Goal: Information Seeking & Learning: Learn about a topic

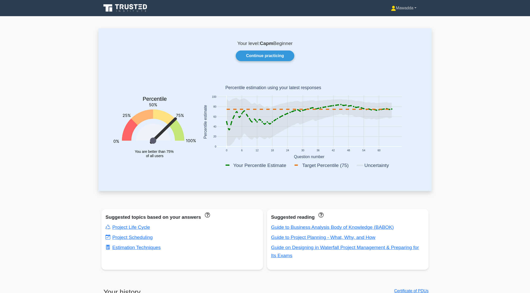
click at [400, 11] on link "Mawadda" at bounding box center [404, 8] width 50 height 10
click at [400, 19] on link "Profile" at bounding box center [399, 20] width 40 height 8
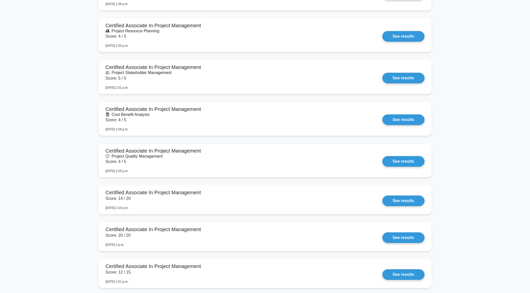
scroll to position [800, 0]
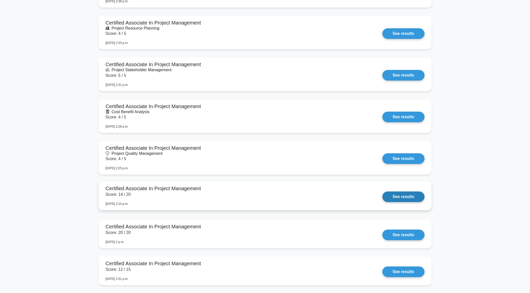
click at [399, 197] on link "See results" at bounding box center [403, 196] width 42 height 11
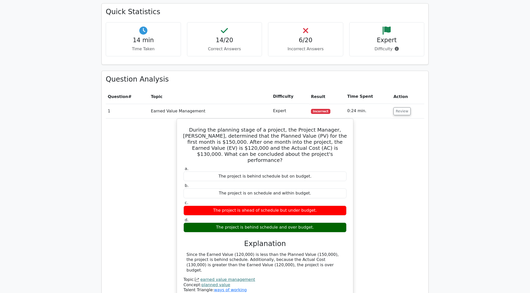
scroll to position [271, 0]
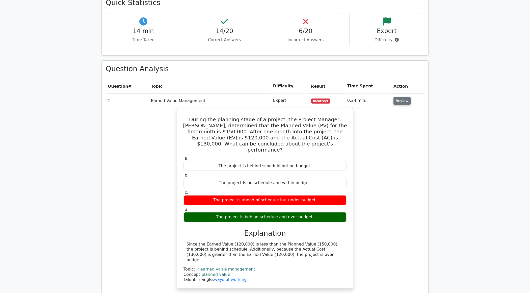
click at [399, 97] on button "Review" at bounding box center [401, 101] width 17 height 8
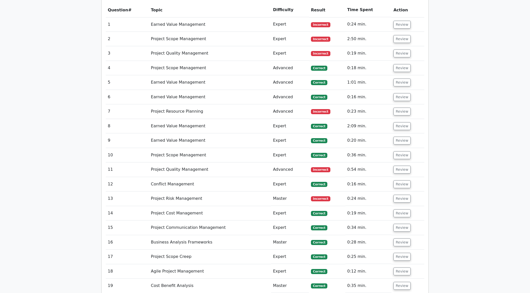
scroll to position [349, 0]
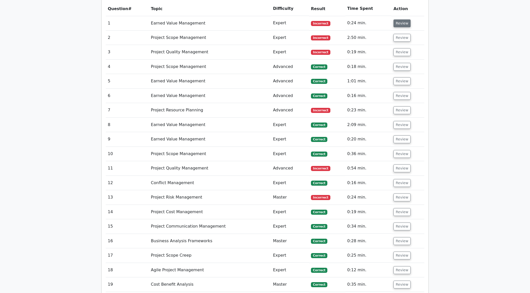
click at [401, 24] on button "Review" at bounding box center [401, 23] width 17 height 8
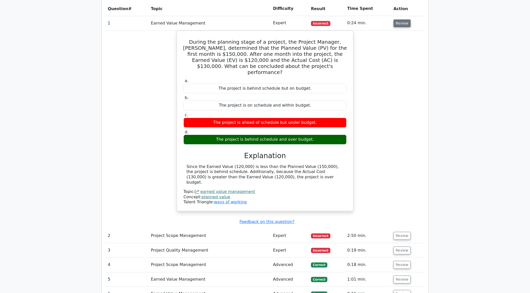
click at [399, 24] on button "Review" at bounding box center [401, 23] width 17 height 8
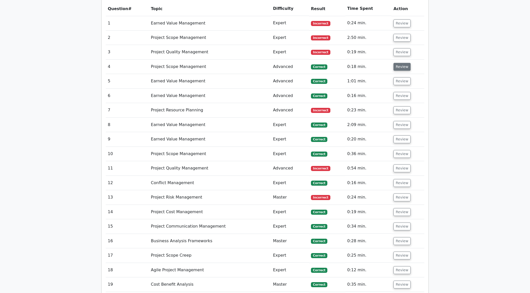
click at [400, 65] on button "Review" at bounding box center [401, 67] width 17 height 8
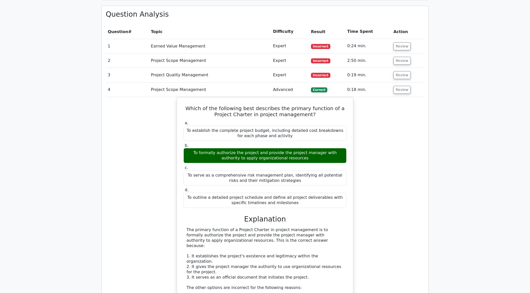
scroll to position [327, 0]
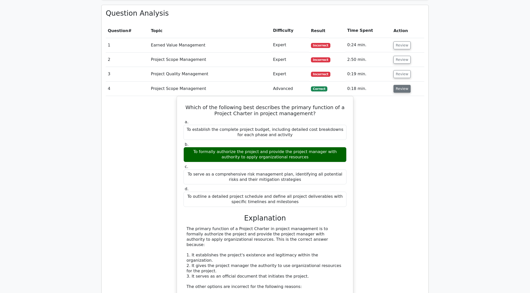
click at [407, 86] on button "Review" at bounding box center [401, 89] width 17 height 8
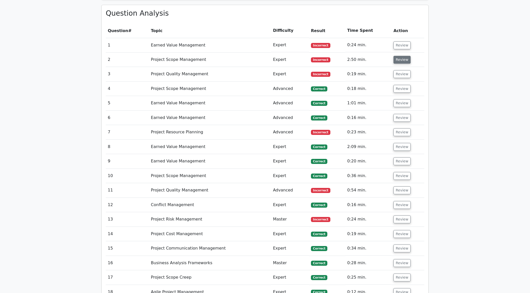
click at [406, 60] on button "Review" at bounding box center [401, 60] width 17 height 8
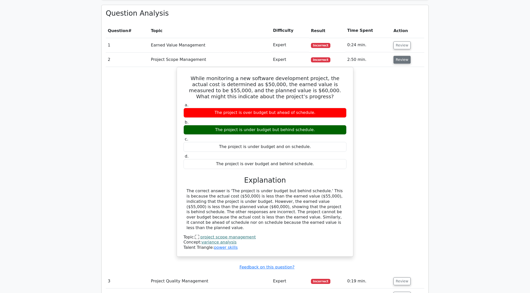
click at [399, 60] on button "Review" at bounding box center [401, 60] width 17 height 8
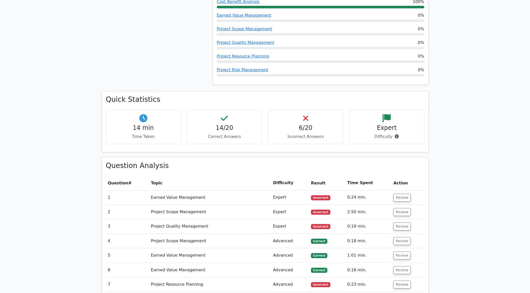
scroll to position [0, 0]
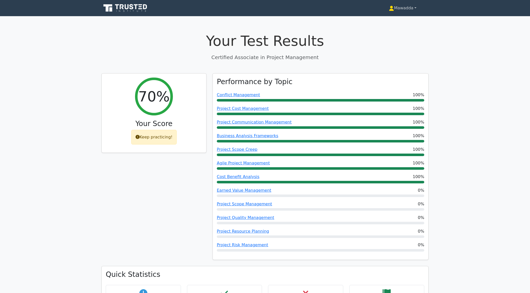
click at [401, 10] on link "Mawadda" at bounding box center [403, 8] width 52 height 10
click at [397, 16] on link "Profile" at bounding box center [397, 20] width 40 height 8
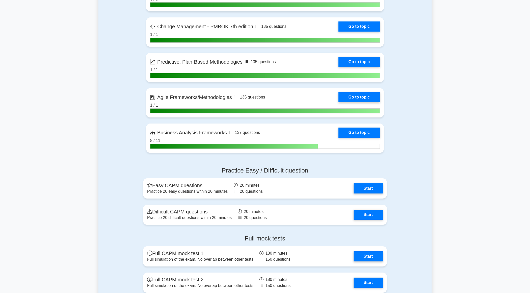
scroll to position [1324, 0]
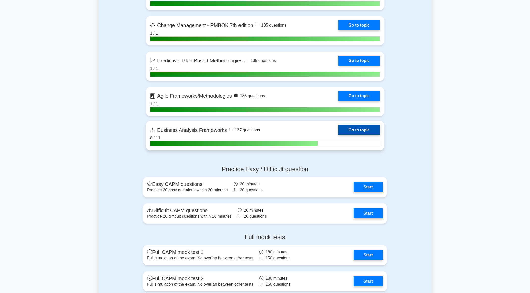
click at [338, 132] on link "Go to topic" at bounding box center [358, 130] width 41 height 10
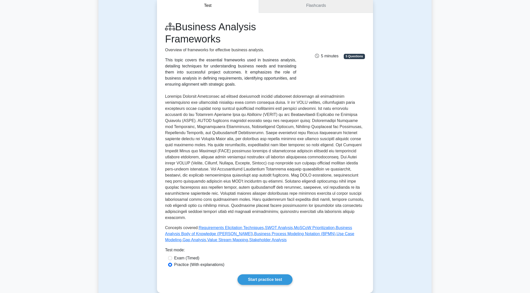
scroll to position [47, 0]
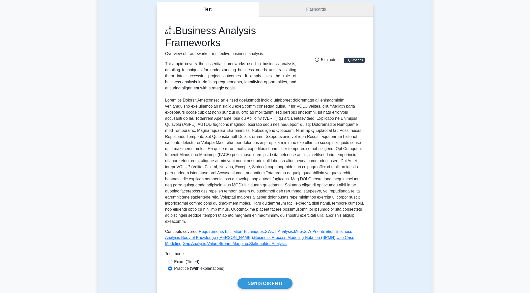
click at [344, 8] on link "Flashcards" at bounding box center [316, 9] width 114 height 14
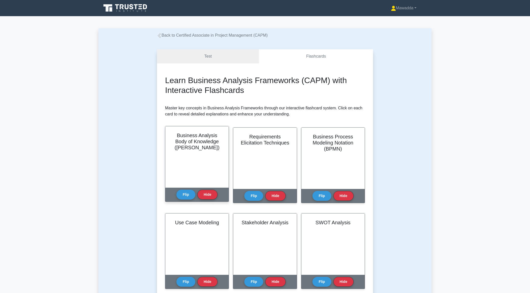
click at [185, 188] on div "Flip Hide" at bounding box center [196, 194] width 41 height 14
click at [185, 194] on button "Flip" at bounding box center [185, 194] width 19 height 10
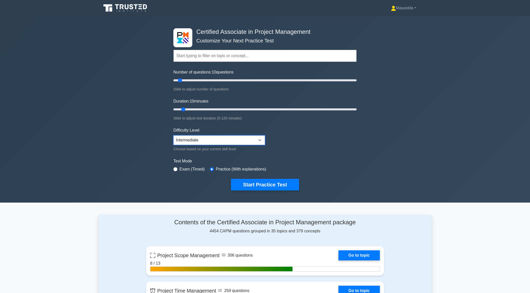
click at [206, 138] on select "Beginner Intermediate Expert" at bounding box center [219, 140] width 92 height 10
drag, startPoint x: 181, startPoint y: 81, endPoint x: 177, endPoint y: 81, distance: 4.0
type input "5"
click at [177, 81] on input "Number of questions: 5 questions" at bounding box center [264, 80] width 183 height 6
drag, startPoint x: 183, startPoint y: 108, endPoint x: 178, endPoint y: 108, distance: 4.5
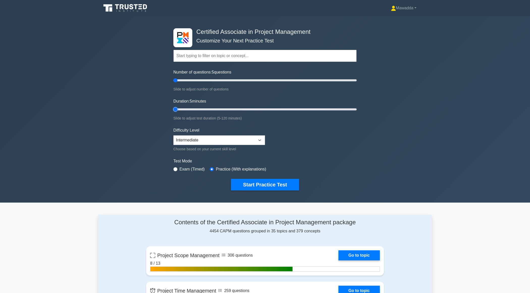
type input "5"
click at [178, 108] on input "Duration: 5 minutes" at bounding box center [264, 109] width 183 height 6
click at [182, 140] on select "Beginner Intermediate Expert" at bounding box center [219, 140] width 92 height 10
select select "beginner"
click at [278, 186] on button "Start Practice Test" at bounding box center [265, 185] width 68 height 12
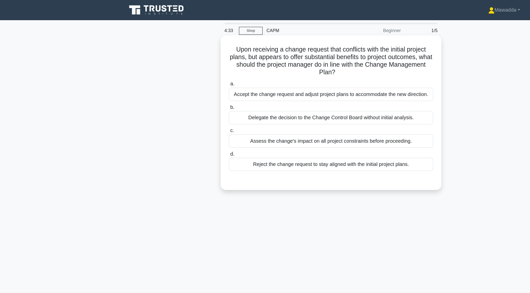
click at [245, 114] on div "Assess the change's impact on all project constraints before proceeding." at bounding box center [264, 112] width 163 height 11
click at [183, 106] on input "c. Assess the change's impact on all project constraints before proceeding." at bounding box center [183, 104] width 0 height 3
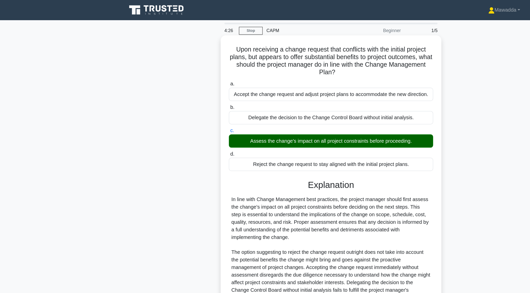
click at [255, 256] on button "Next" at bounding box center [265, 259] width 36 height 12
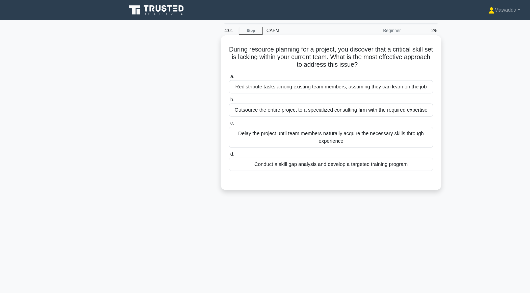
click at [317, 133] on div "Conduct a skill gap analysis and develop a targeted training program" at bounding box center [264, 131] width 163 height 11
click at [183, 125] on input "d. Conduct a skill gap analysis and develop a targeted training program" at bounding box center [183, 123] width 0 height 3
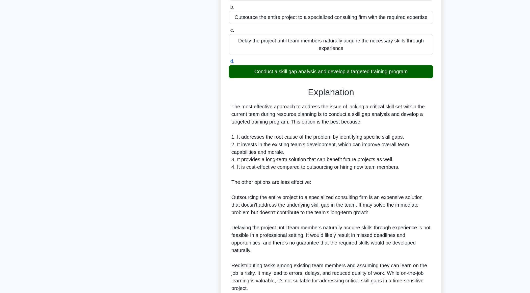
scroll to position [84, 0]
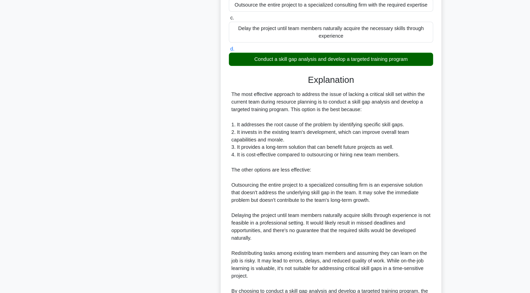
click at [256, 266] on button "Next" at bounding box center [265, 266] width 36 height 12
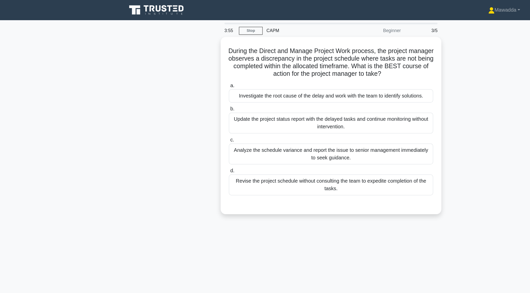
scroll to position [0, 0]
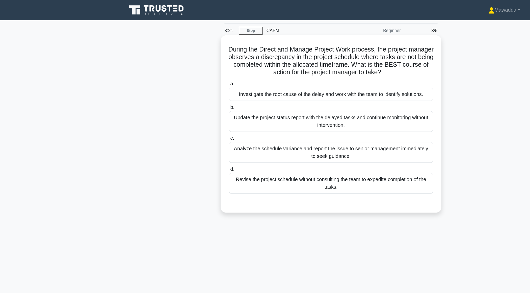
click at [314, 75] on div "Investigate the root cause of the delay and work with the team to identify solu…" at bounding box center [264, 75] width 163 height 11
click at [183, 69] on input "a. Investigate the root cause of the delay and work with the team to identify s…" at bounding box center [183, 67] width 0 height 3
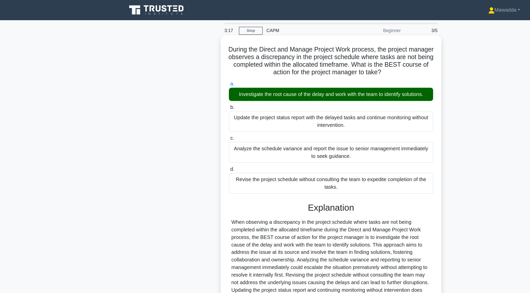
click at [258, 258] on button "Next" at bounding box center [265, 259] width 36 height 12
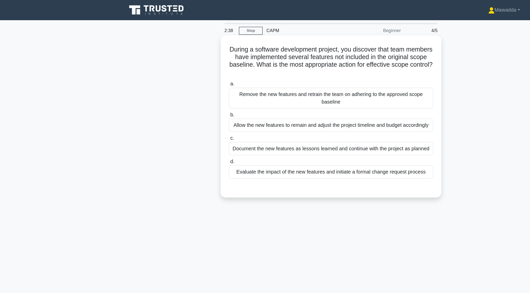
click at [314, 135] on div "Evaluate the impact of the new features and initiate a formal change request pr…" at bounding box center [264, 137] width 163 height 11
click at [183, 131] on input "d. Evaluate the impact of the new features and initiate a formal change request…" at bounding box center [183, 129] width 0 height 3
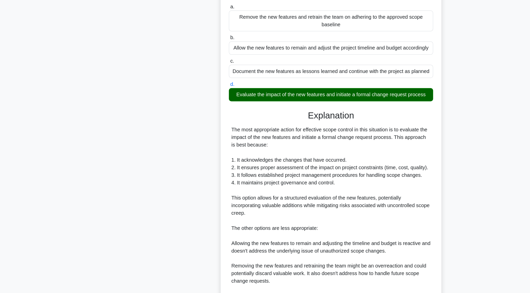
scroll to position [90, 0]
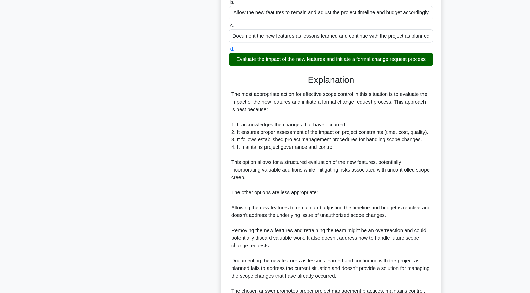
click at [265, 268] on button "Next" at bounding box center [265, 266] width 36 height 12
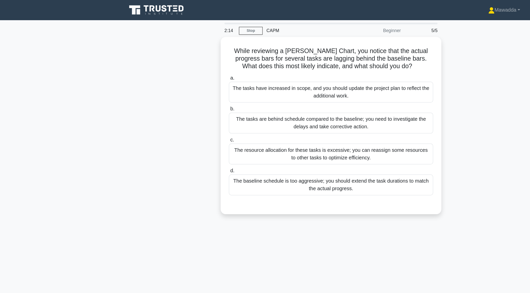
scroll to position [0, 0]
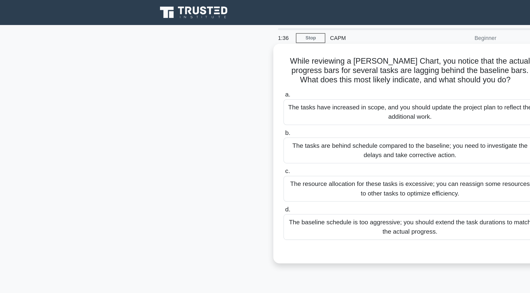
click at [311, 96] on div "The tasks are behind schedule compared to the baseline; you need to investigate…" at bounding box center [264, 97] width 163 height 17
click at [183, 88] on input "b. The tasks are behind schedule compared to the baseline; you need to investig…" at bounding box center [183, 85] width 0 height 3
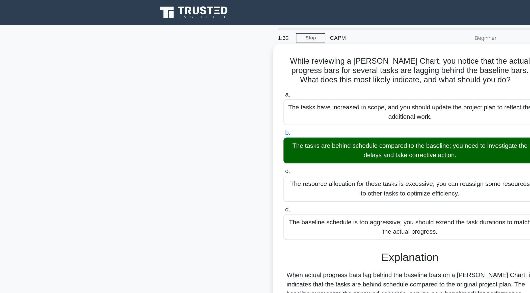
click at [262, 247] on button "Next" at bounding box center [265, 247] width 36 height 12
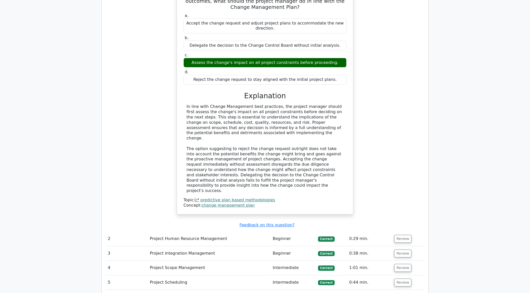
scroll to position [399, 0]
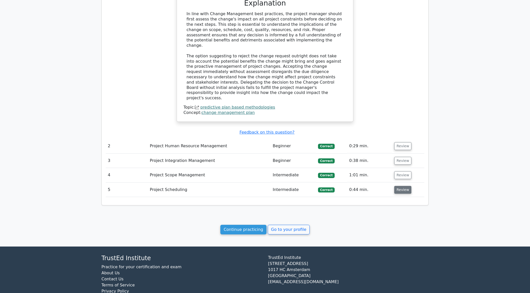
click at [398, 186] on button "Review" at bounding box center [402, 190] width 17 height 8
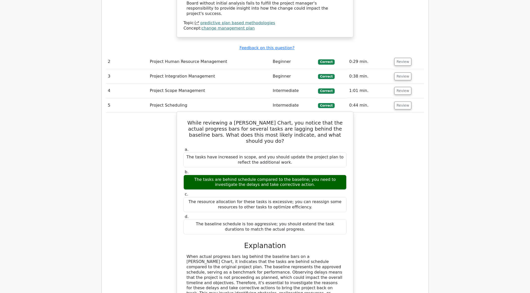
scroll to position [0, 0]
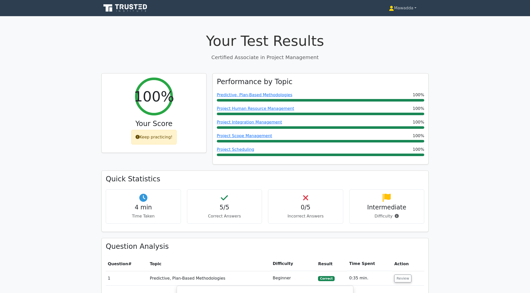
click at [396, 7] on link "Mawadda" at bounding box center [403, 8] width 52 height 10
click at [223, 35] on h1 "Your Test Results" at bounding box center [264, 40] width 327 height 17
click at [130, 4] on icon at bounding box center [125, 8] width 48 height 10
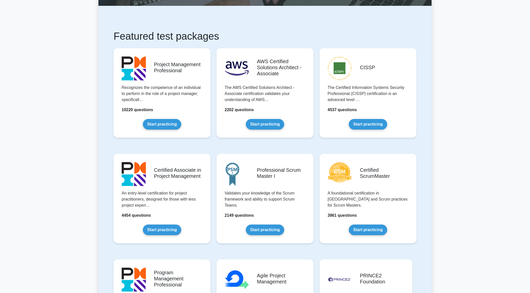
scroll to position [68, 0]
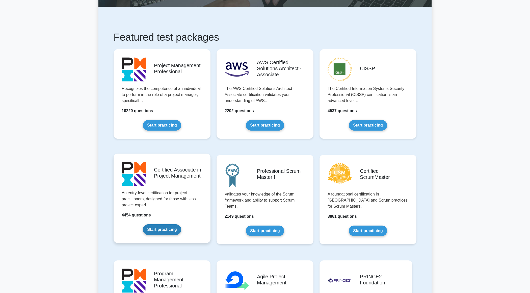
click at [160, 229] on link "Start practicing" at bounding box center [162, 229] width 38 height 11
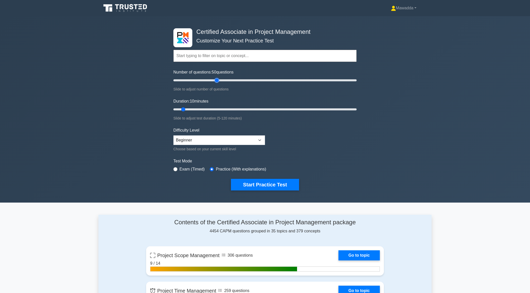
type input "50"
click at [216, 80] on input "Number of questions: 50 questions" at bounding box center [264, 80] width 183 height 6
click at [217, 109] on input "Duration: 30 minutes" at bounding box center [264, 109] width 183 height 6
drag, startPoint x: 217, startPoint y: 109, endPoint x: 243, endPoint y: 108, distance: 26.5
type input "50"
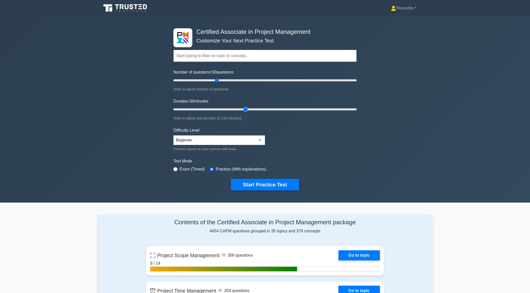
click at [243, 108] on input "Duration: 50 minutes" at bounding box center [264, 109] width 183 height 6
click at [209, 139] on select "Beginner Intermediate Expert" at bounding box center [219, 140] width 92 height 10
select select "intermediate"
click at [247, 183] on button "Start Practice Test" at bounding box center [265, 185] width 68 height 12
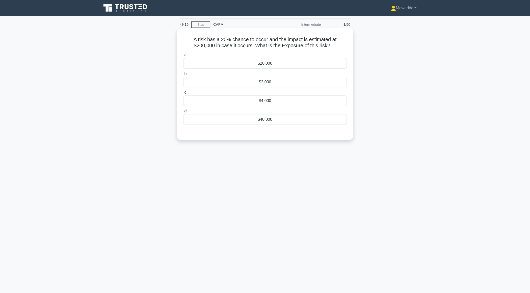
click at [260, 118] on div "$40,000" at bounding box center [264, 119] width 163 height 11
click at [183, 113] on input "d. $40,000" at bounding box center [183, 110] width 0 height 3
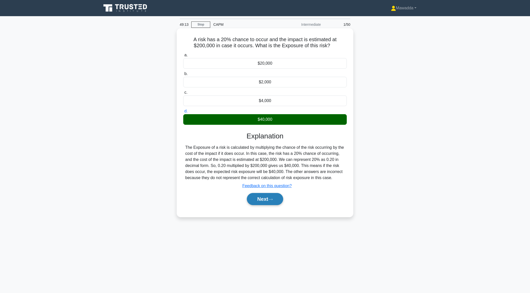
click at [257, 201] on button "Next" at bounding box center [265, 199] width 36 height 12
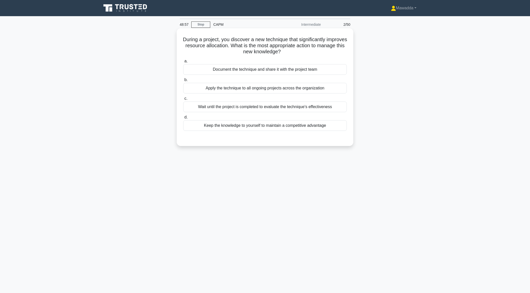
click at [281, 70] on div "Document the technique and share it with the project team" at bounding box center [264, 69] width 163 height 11
click at [183, 63] on input "a. Document the technique and share it with the project team" at bounding box center [183, 61] width 0 height 3
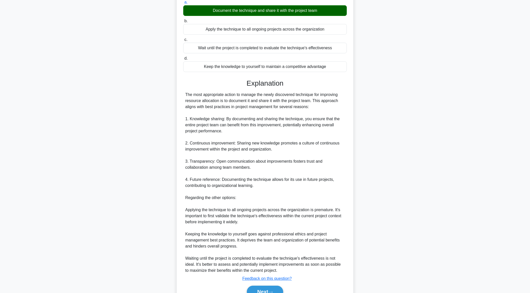
scroll to position [84, 0]
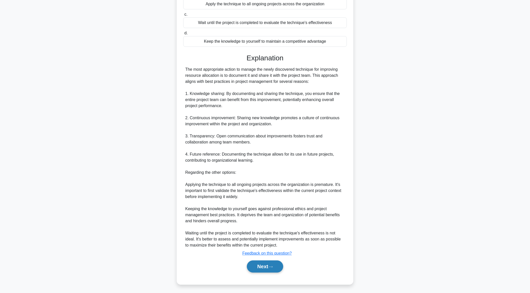
click at [258, 263] on button "Next" at bounding box center [265, 266] width 36 height 12
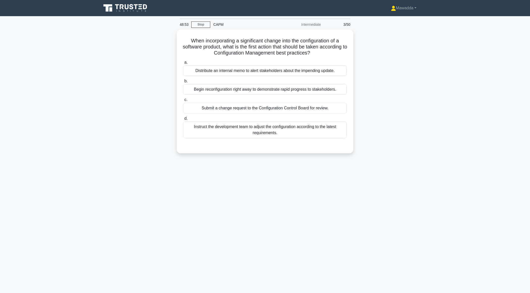
scroll to position [0, 0]
click at [269, 109] on div "Submit a change request to the Configuration Control Board for review." at bounding box center [264, 106] width 163 height 11
click at [258, 108] on div "Submit a change request to the Configuration Control Board for review." at bounding box center [264, 106] width 163 height 11
click at [183, 100] on input "c. Submit a change request to the Configuration Control Board for review." at bounding box center [183, 98] width 0 height 3
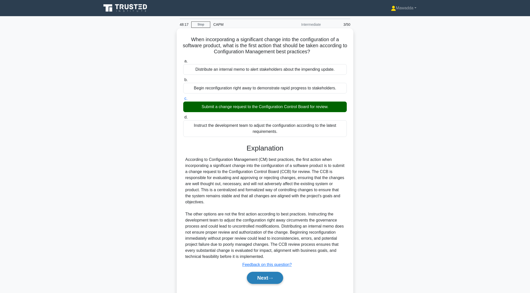
click at [266, 276] on button "Next" at bounding box center [265, 277] width 36 height 12
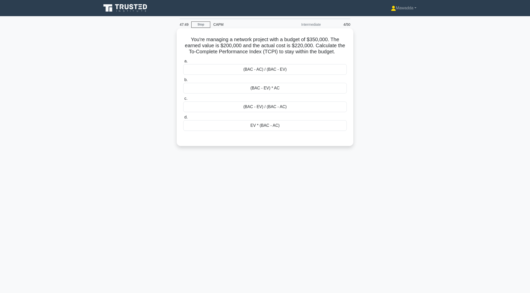
click at [285, 106] on div "(BAC - EV) / (BAC - AC)" at bounding box center [264, 106] width 163 height 11
click at [183, 100] on input "c. (BAC - EV) / (BAC - AC)" at bounding box center [183, 98] width 0 height 3
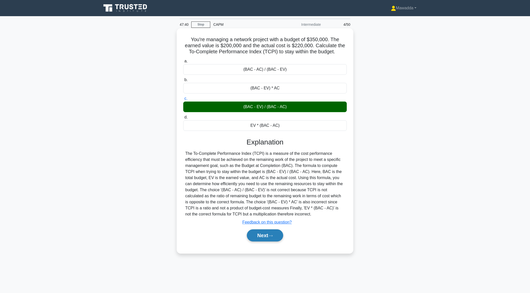
click at [260, 237] on button "Next" at bounding box center [265, 235] width 36 height 12
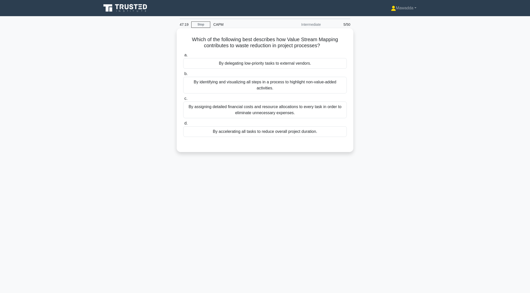
click at [265, 86] on div "By identifying and visualizing all steps in a process to highlight non-value-ad…" at bounding box center [264, 85] width 163 height 17
click at [183, 75] on input "b. By identifying and visualizing all steps in a process to highlight non-value…" at bounding box center [183, 73] width 0 height 3
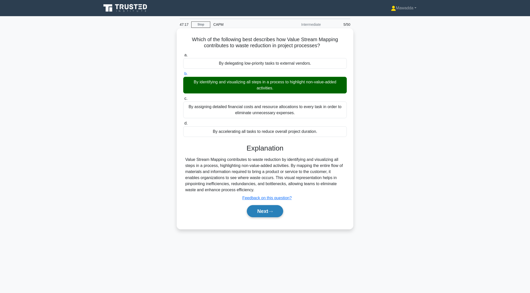
click at [257, 209] on button "Next" at bounding box center [265, 211] width 36 height 12
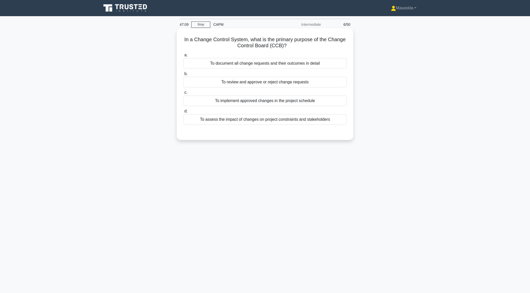
click at [262, 83] on div "To review and approve or reject change requests" at bounding box center [264, 82] width 163 height 11
click at [183, 75] on input "b. To review and approve or reject change requests" at bounding box center [183, 73] width 0 height 3
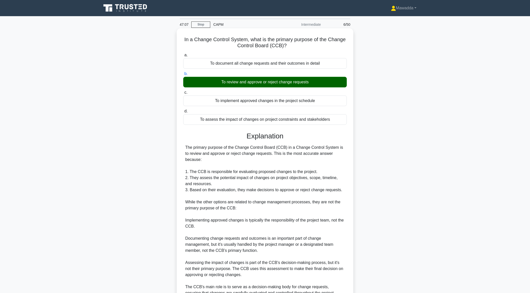
scroll to position [48, 0]
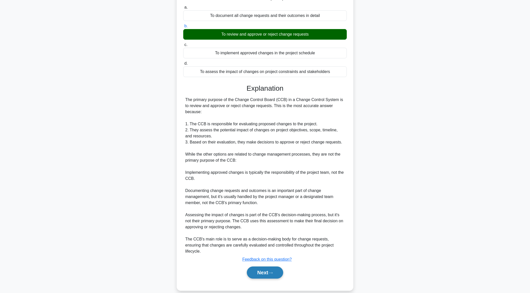
click at [258, 266] on button "Next" at bounding box center [265, 272] width 36 height 12
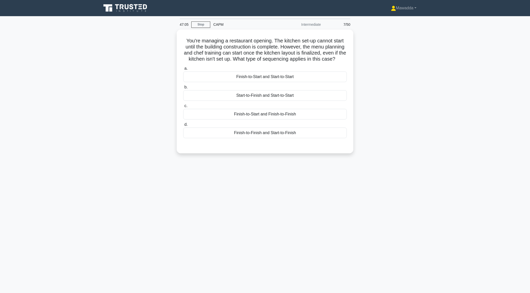
scroll to position [0, 0]
click at [279, 76] on div "Finish-to-Start and Start-to-Start" at bounding box center [264, 75] width 163 height 11
click at [183, 69] on input "a. Finish-to-Start and Start-to-Start" at bounding box center [183, 67] width 0 height 3
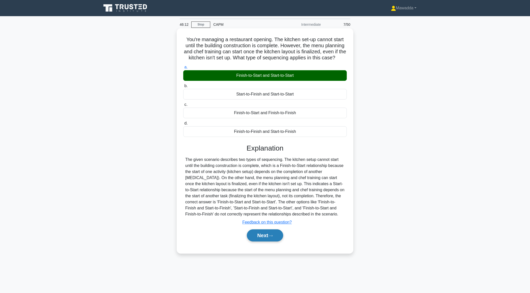
click at [262, 240] on button "Next" at bounding box center [265, 235] width 36 height 12
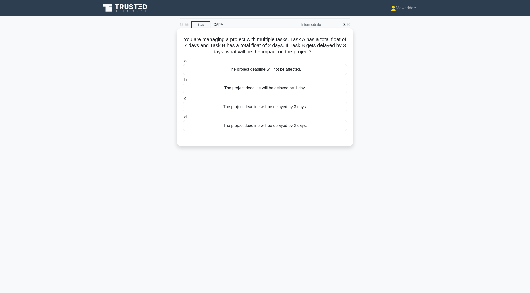
click at [279, 89] on div "The project deadline will be delayed by 1 day." at bounding box center [264, 88] width 163 height 11
click at [183, 81] on input "b. The project deadline will be delayed by 1 day." at bounding box center [183, 79] width 0 height 3
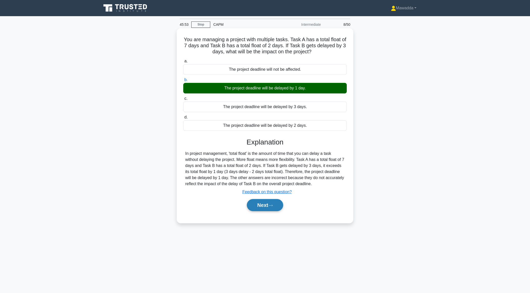
click at [265, 204] on button "Next" at bounding box center [265, 205] width 36 height 12
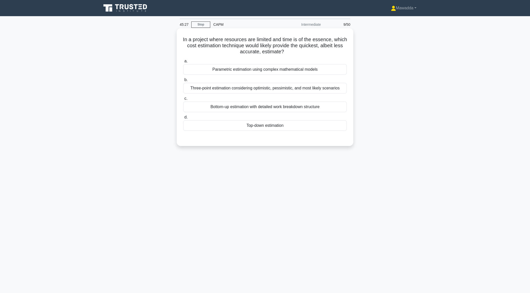
click at [276, 89] on div "Three-point estimation considering optimistic, pessimistic, and most likely sce…" at bounding box center [264, 88] width 163 height 11
click at [183, 81] on input "b. Three-point estimation considering optimistic, pessimistic, and most likely …" at bounding box center [183, 79] width 0 height 3
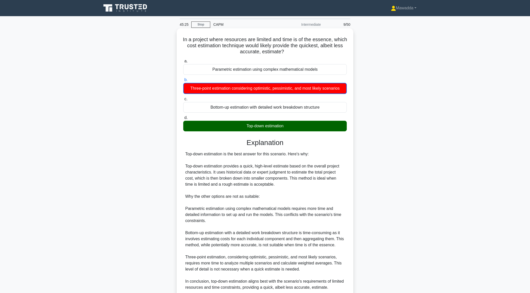
scroll to position [42, 0]
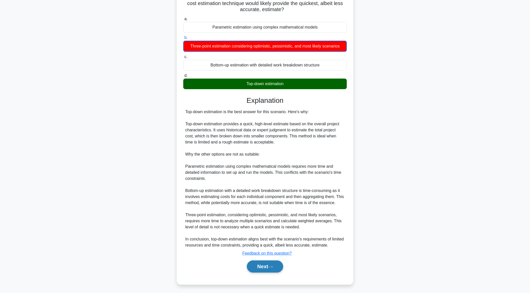
click at [262, 267] on button "Next" at bounding box center [265, 266] width 36 height 12
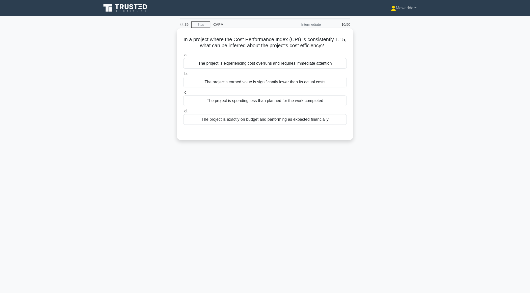
click at [258, 100] on div "The project is spending less than planned for the work completed" at bounding box center [264, 100] width 163 height 11
click at [183, 94] on input "c. The project is spending less than planned for the work completed" at bounding box center [183, 92] width 0 height 3
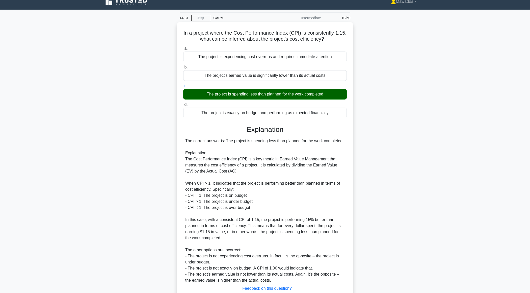
scroll to position [42, 0]
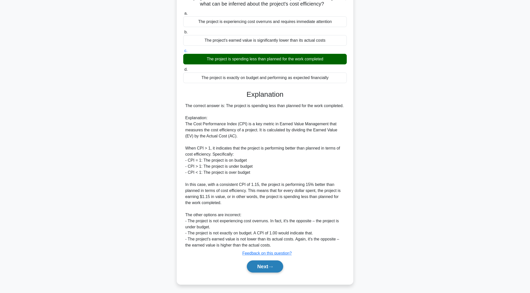
click at [265, 266] on button "Next" at bounding box center [265, 266] width 36 height 12
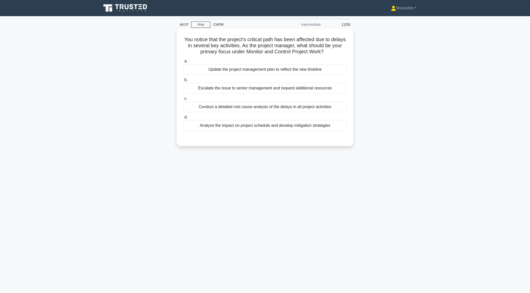
click at [255, 106] on div "Conduct a detailed root cause analysis of the delays in all project activities" at bounding box center [264, 106] width 163 height 11
click at [183, 100] on input "c. Conduct a detailed root cause analysis of the delays in all project activiti…" at bounding box center [183, 98] width 0 height 3
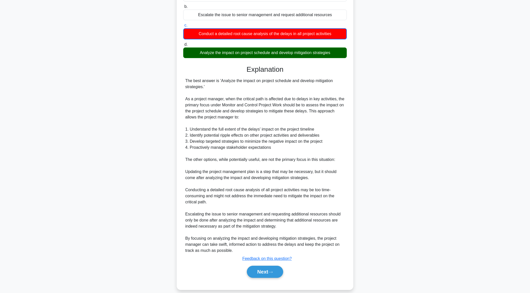
scroll to position [78, 0]
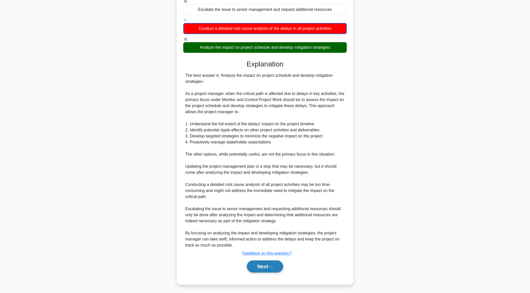
click at [255, 266] on button "Next" at bounding box center [265, 266] width 36 height 12
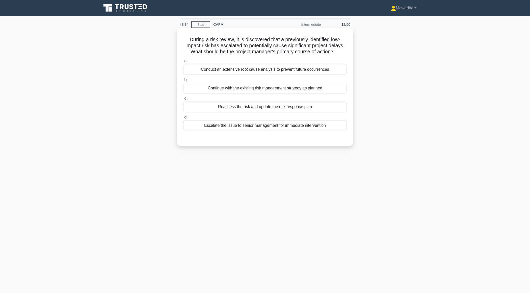
click at [287, 108] on div "Reassess the risk and update the risk response plan" at bounding box center [264, 106] width 163 height 11
click at [183, 100] on input "c. Reassess the risk and update the risk response plan" at bounding box center [183, 98] width 0 height 3
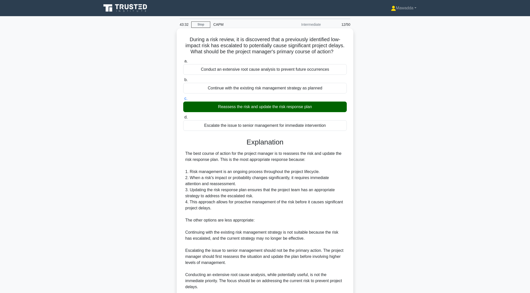
scroll to position [42, 0]
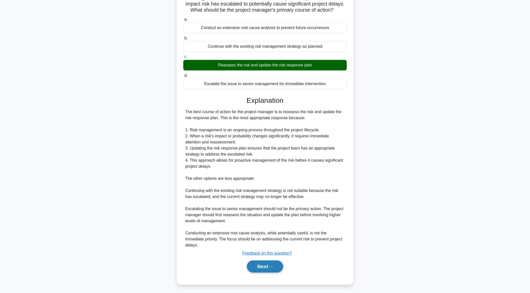
click at [265, 266] on button "Next" at bounding box center [265, 266] width 36 height 12
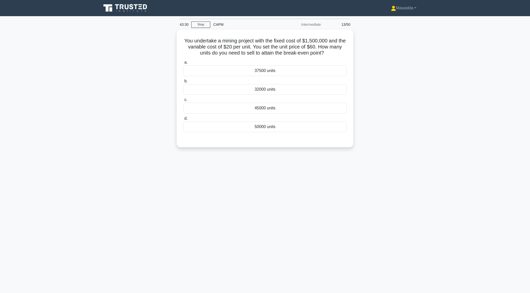
scroll to position [0, 0]
click at [285, 67] on div "37500 units" at bounding box center [264, 69] width 163 height 11
click at [183, 63] on input "a. 37500 units" at bounding box center [183, 61] width 0 height 3
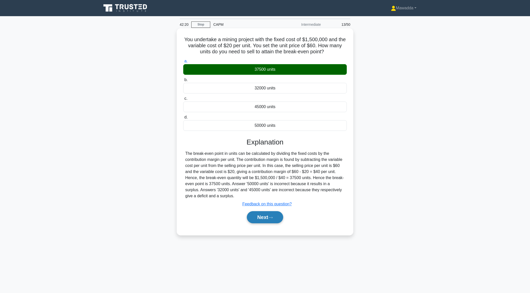
click at [266, 217] on button "Next" at bounding box center [265, 217] width 36 height 12
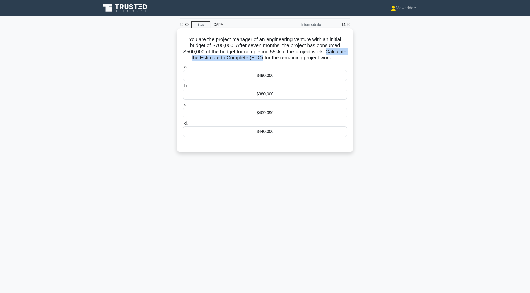
drag, startPoint x: 183, startPoint y: 58, endPoint x: 275, endPoint y: 59, distance: 91.8
click at [275, 59] on h5 "You are the project manager of an engineering venture with an initial budget of…" at bounding box center [265, 48] width 164 height 25
copy h5 "Calculate the Estimate to Complete (ETC)"
click at [273, 81] on div "$490,000" at bounding box center [264, 75] width 163 height 11
click at [183, 69] on input "a. $490,000" at bounding box center [183, 67] width 0 height 3
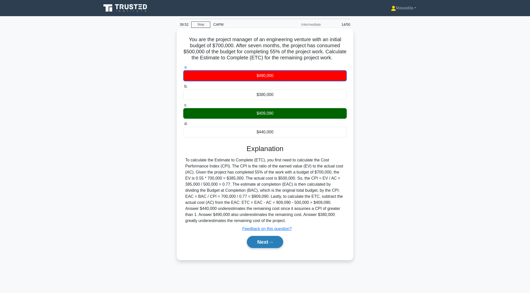
click at [264, 246] on button "Next" at bounding box center [265, 242] width 36 height 12
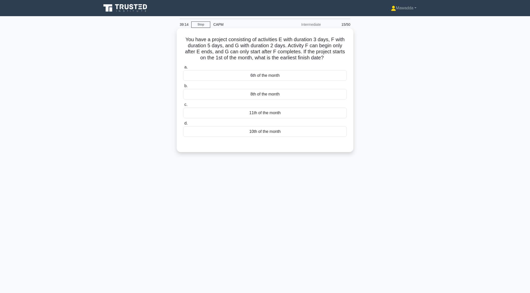
click at [262, 134] on div "10th of the month" at bounding box center [264, 131] width 163 height 11
click at [183, 125] on input "d. 10th of the month" at bounding box center [183, 123] width 0 height 3
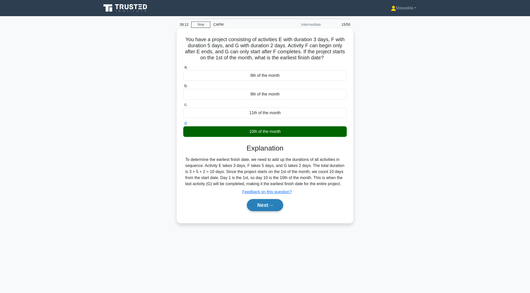
click at [263, 209] on button "Next" at bounding box center [265, 205] width 36 height 12
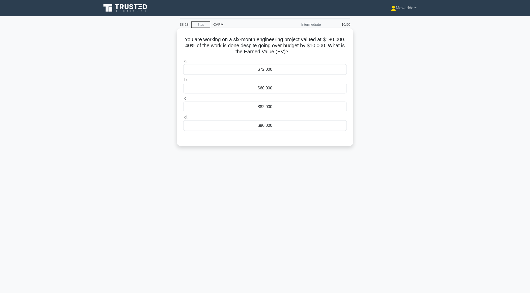
click at [265, 69] on div "$72,000" at bounding box center [264, 69] width 163 height 11
click at [183, 63] on input "a. $72,000" at bounding box center [183, 61] width 0 height 3
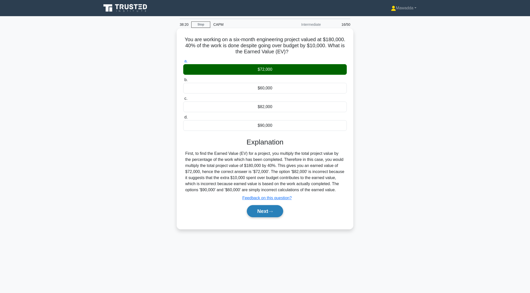
click at [256, 209] on button "Next" at bounding box center [265, 211] width 36 height 12
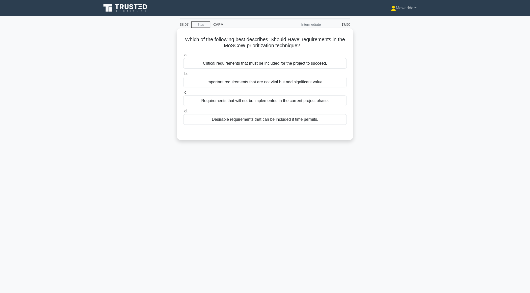
click at [300, 121] on div "Desirable requirements that can be included if time permits." at bounding box center [264, 119] width 163 height 11
click at [183, 113] on input "d. Desirable requirements that can be included if time permits." at bounding box center [183, 110] width 0 height 3
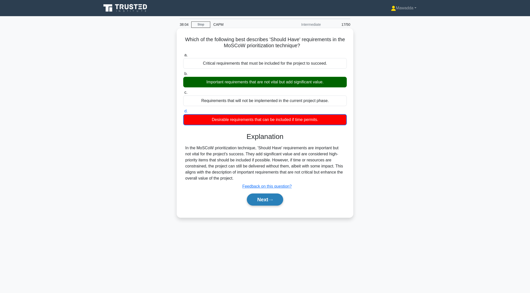
click at [257, 195] on button "Next" at bounding box center [265, 199] width 36 height 12
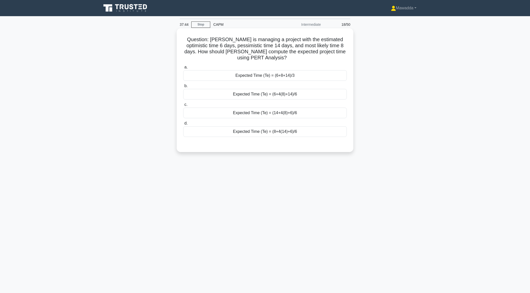
click at [285, 89] on div "Expected Time (Te) = (6+4(8)+14)/6" at bounding box center [264, 94] width 163 height 11
click at [183, 88] on input "b. Expected Time (Te) = (6+4(8)+14)/6" at bounding box center [183, 85] width 0 height 3
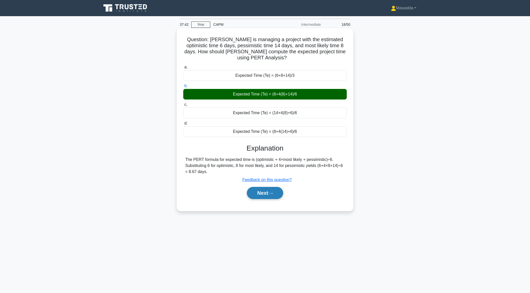
click at [262, 190] on button "Next" at bounding box center [265, 193] width 36 height 12
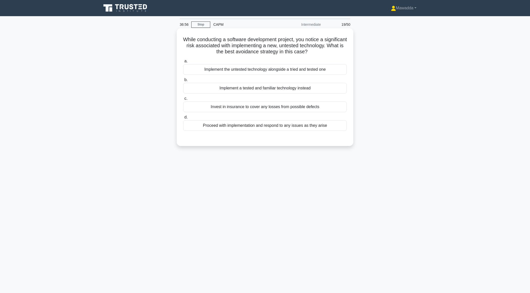
click at [256, 104] on div "Invest in insurance to cover any losses from possible defects" at bounding box center [264, 106] width 163 height 11
click at [183, 100] on input "c. Invest in insurance to cover any losses from possible defects" at bounding box center [183, 98] width 0 height 3
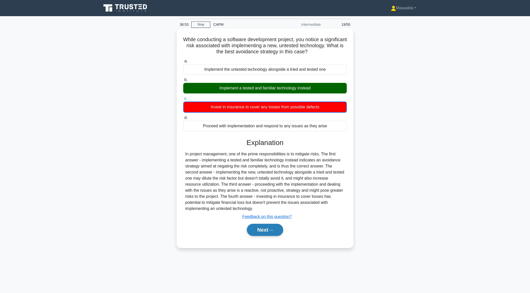
click at [254, 231] on button "Next" at bounding box center [265, 229] width 36 height 12
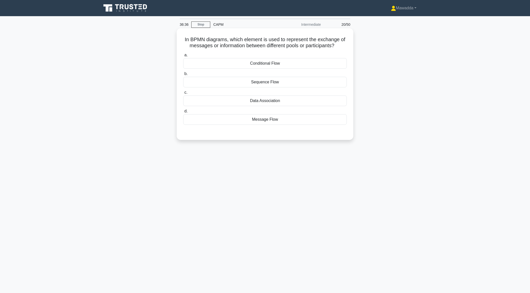
click at [279, 67] on div "Conditional Flow" at bounding box center [264, 63] width 163 height 11
click at [183, 57] on input "a. Conditional Flow" at bounding box center [183, 54] width 0 height 3
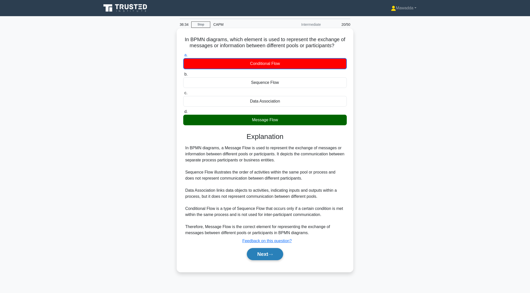
click at [259, 249] on button "Next" at bounding box center [265, 254] width 36 height 12
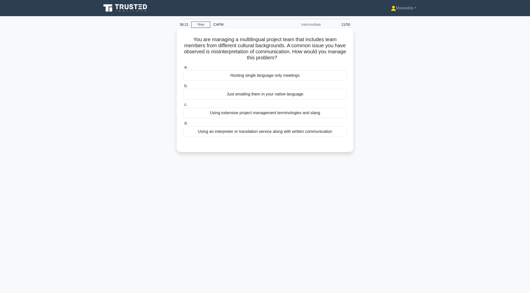
click at [296, 131] on div "Using an interpreter or translation service along with written communication" at bounding box center [264, 131] width 163 height 11
click at [183, 125] on input "d. Using an interpreter or translation service along with written communication" at bounding box center [183, 123] width 0 height 3
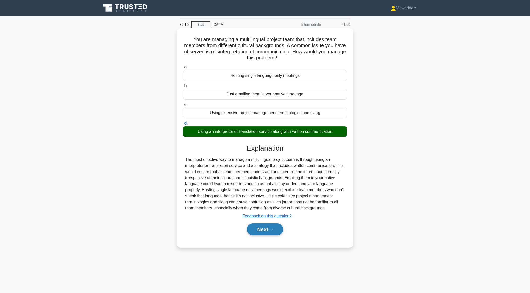
click at [261, 235] on button "Next" at bounding box center [265, 229] width 36 height 12
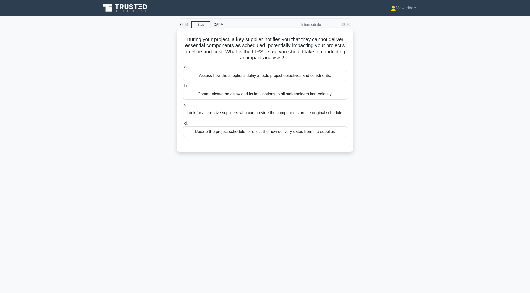
click at [329, 78] on div "Assess how the supplier's delay affects project objectives and constraints." at bounding box center [264, 75] width 163 height 11
click at [183, 69] on input "a. Assess how the supplier's delay affects project objectives and constraints." at bounding box center [183, 67] width 0 height 3
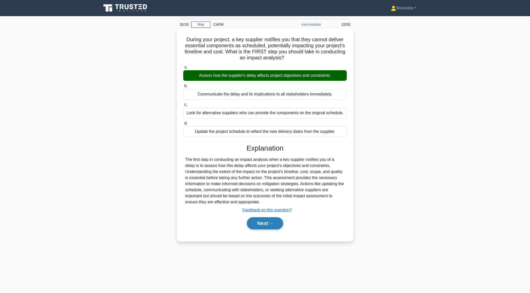
click at [260, 226] on button "Next" at bounding box center [265, 223] width 36 height 12
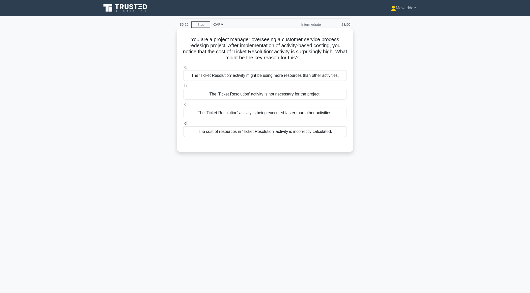
click at [330, 78] on div "The 'Ticket Resolution' activity might be using more resources than other activ…" at bounding box center [264, 75] width 163 height 11
click at [183, 69] on input "a. The 'Ticket Resolution' activity might be using more resources than other ac…" at bounding box center [183, 67] width 0 height 3
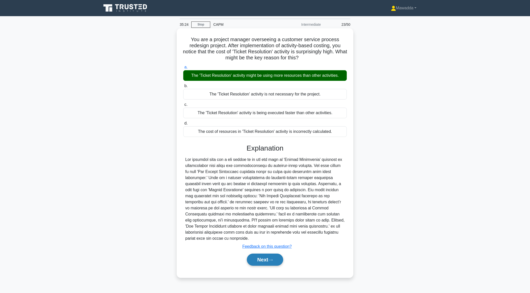
click at [257, 253] on button "Next" at bounding box center [265, 259] width 36 height 12
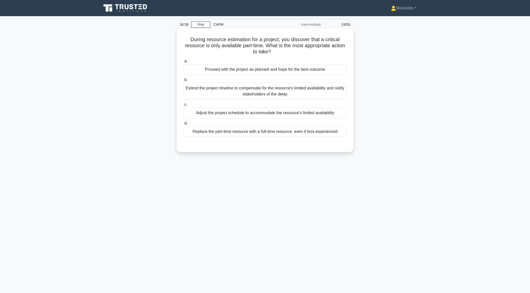
click at [301, 95] on div "Extend the project timeline to compensate for the resource's limited availabili…" at bounding box center [264, 91] width 163 height 17
click at [183, 81] on input "b. Extend the project timeline to compensate for the resource's limited availab…" at bounding box center [183, 79] width 0 height 3
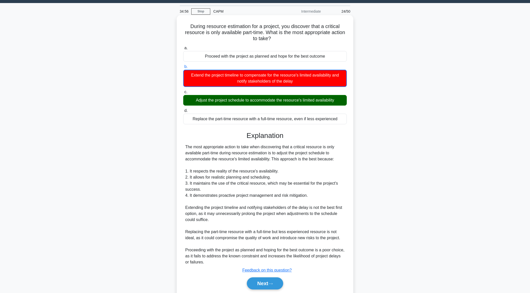
scroll to position [30, 0]
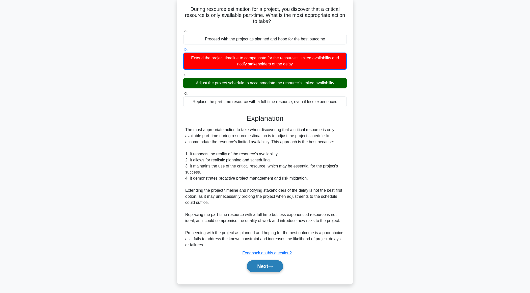
click at [261, 267] on button "Next" at bounding box center [265, 266] width 36 height 12
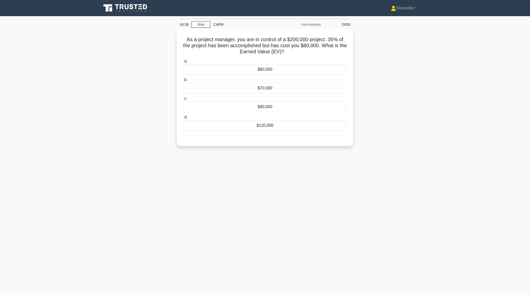
click at [286, 91] on div "$70,000" at bounding box center [264, 88] width 163 height 11
click at [183, 81] on input "b. $70,000" at bounding box center [183, 79] width 0 height 3
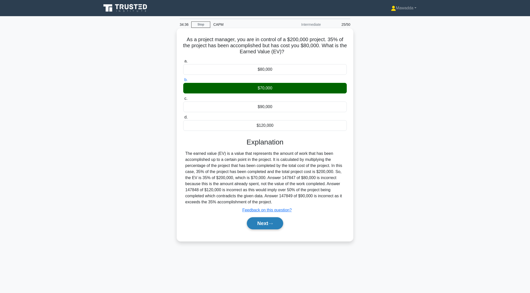
click at [258, 220] on button "Next" at bounding box center [265, 223] width 36 height 12
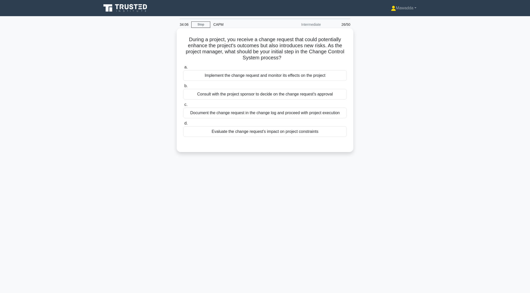
click at [267, 96] on div "Consult with the project sponsor to decide on the change request's approval" at bounding box center [264, 94] width 163 height 11
click at [183, 88] on input "b. Consult with the project sponsor to decide on the change request's approval" at bounding box center [183, 85] width 0 height 3
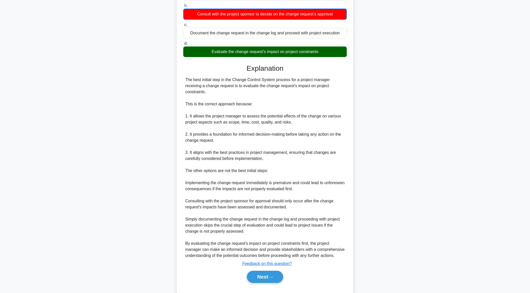
scroll to position [91, 0]
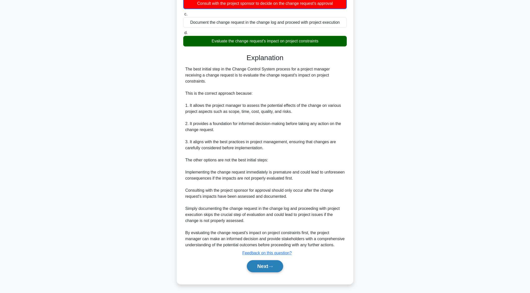
click at [259, 263] on button "Next" at bounding box center [265, 266] width 36 height 12
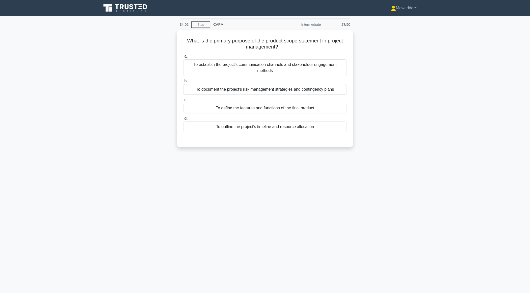
scroll to position [0, 0]
click at [272, 104] on div "To define the features and functions of the final product" at bounding box center [264, 106] width 163 height 11
click at [183, 100] on input "c. To define the features and functions of the final product" at bounding box center [183, 98] width 0 height 3
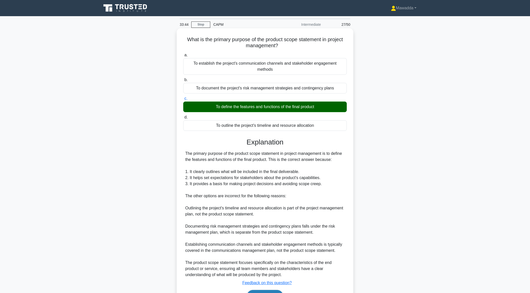
click at [257, 290] on button "Next" at bounding box center [265, 296] width 36 height 12
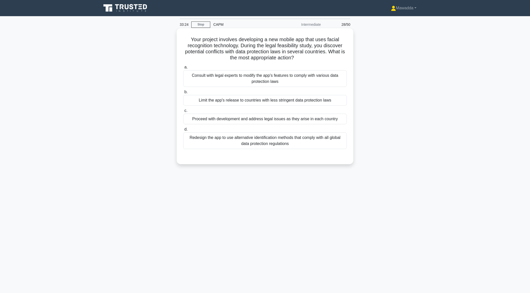
click at [274, 84] on div "Consult with legal experts to modify the app's features to comply with various …" at bounding box center [264, 78] width 163 height 17
click at [183, 69] on input "a. Consult with legal experts to modify the app's features to comply with vario…" at bounding box center [183, 67] width 0 height 3
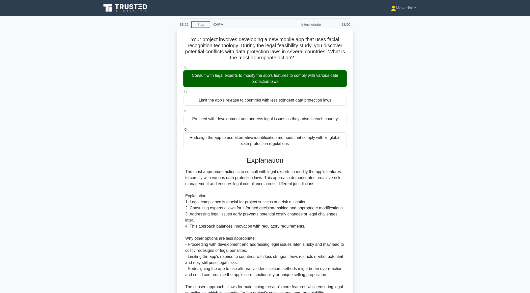
scroll to position [48, 0]
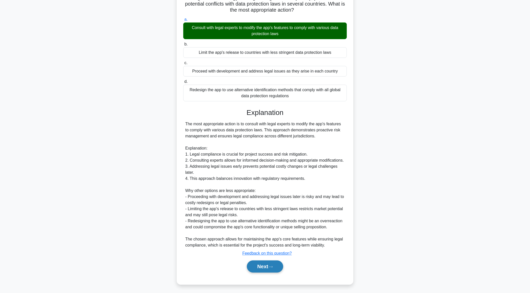
click at [262, 263] on button "Next" at bounding box center [265, 266] width 36 height 12
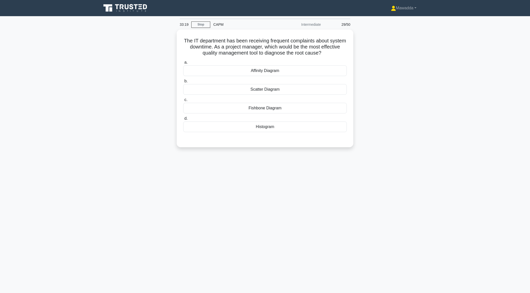
scroll to position [0, 0]
click at [263, 106] on div "Fishbone Diagram" at bounding box center [264, 106] width 163 height 11
click at [183, 100] on input "c. Fishbone Diagram" at bounding box center [183, 98] width 0 height 3
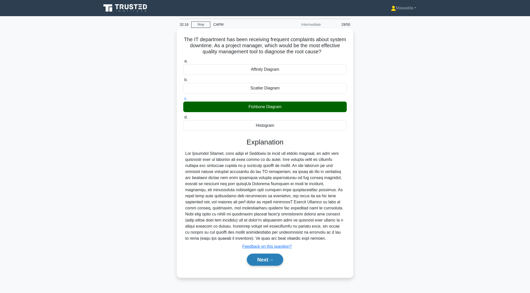
click at [260, 259] on button "Next" at bounding box center [265, 259] width 36 height 12
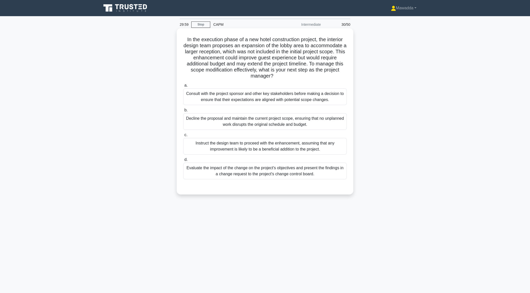
click at [255, 166] on div "Evaluate the impact of the change on the project's objectives and present the f…" at bounding box center [264, 170] width 163 height 17
click at [183, 161] on input "d. Evaluate the impact of the change on the project's objectives and present th…" at bounding box center [183, 159] width 0 height 3
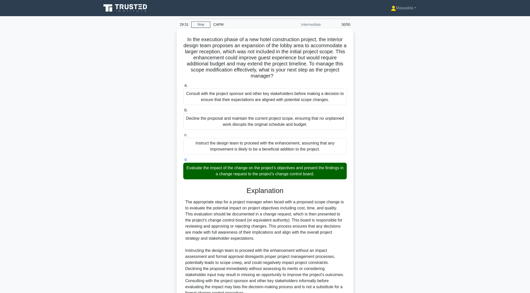
scroll to position [48, 0]
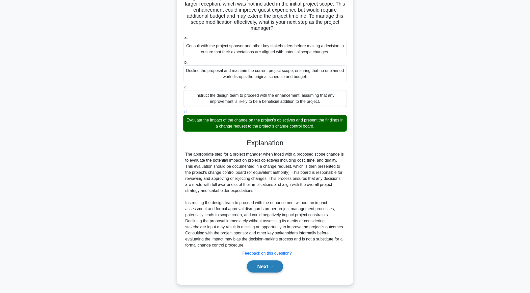
click at [258, 265] on button "Next" at bounding box center [265, 266] width 36 height 12
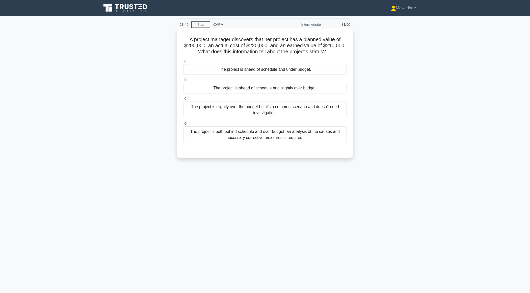
click at [269, 71] on div "The project is ahead of schedule and under budget." at bounding box center [264, 69] width 163 height 11
click at [183, 63] on input "a. The project is ahead of schedule and under budget." at bounding box center [183, 61] width 0 height 3
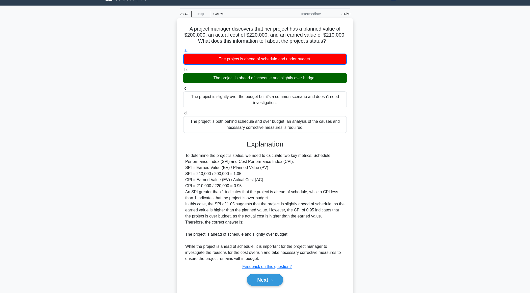
scroll to position [24, 0]
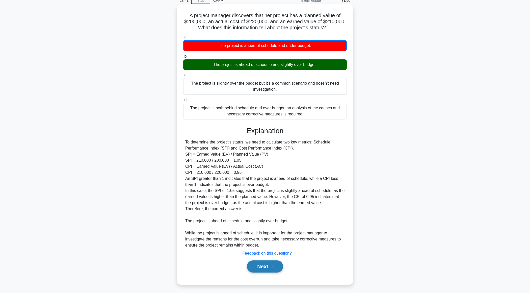
click at [269, 261] on button "Next" at bounding box center [265, 266] width 36 height 12
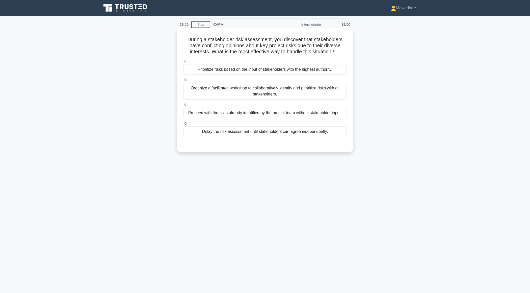
click at [295, 93] on div "Organize a facilitated workshop to collaboratively identify and prioritize risk…" at bounding box center [264, 91] width 163 height 17
click at [183, 81] on input "b. Organize a facilitated workshop to collaboratively identify and prioritize r…" at bounding box center [183, 79] width 0 height 3
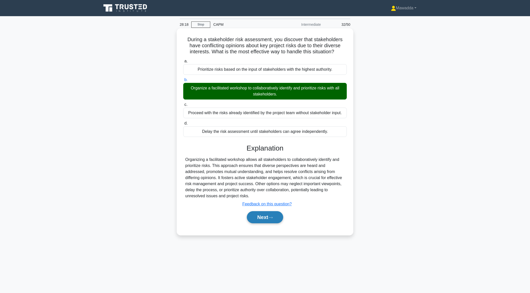
click at [254, 215] on button "Next" at bounding box center [265, 217] width 36 height 12
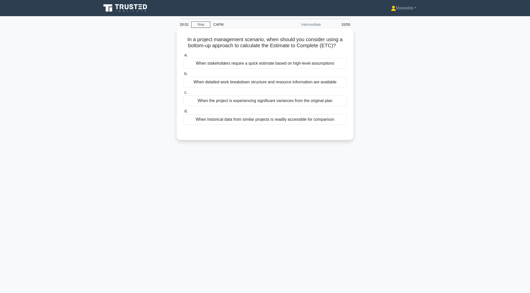
click at [318, 82] on div "When detailed work breakdown structure and resource information are available" at bounding box center [264, 82] width 163 height 11
click at [183, 75] on input "b. When detailed work breakdown structure and resource information are available" at bounding box center [183, 73] width 0 height 3
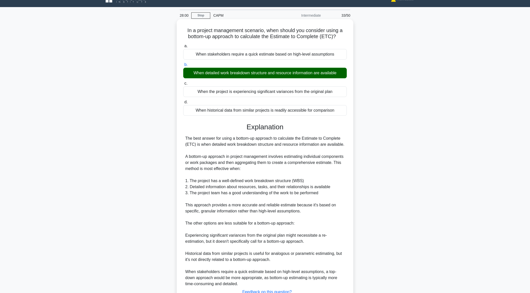
scroll to position [48, 0]
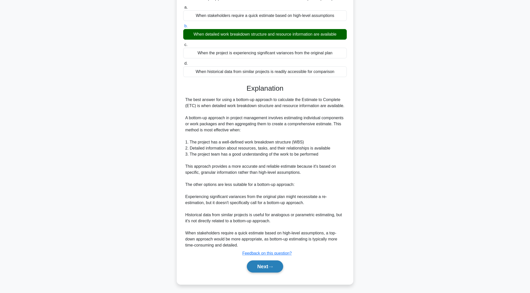
click at [252, 267] on button "Next" at bounding box center [265, 266] width 36 height 12
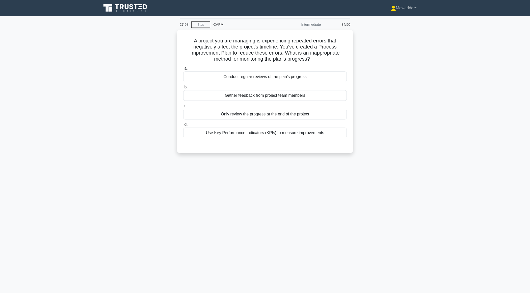
scroll to position [0, 0]
click at [300, 114] on div "Only review the progress at the end of the project" at bounding box center [264, 112] width 163 height 11
click at [183, 106] on input "c. Only review the progress at the end of the project" at bounding box center [183, 104] width 0 height 3
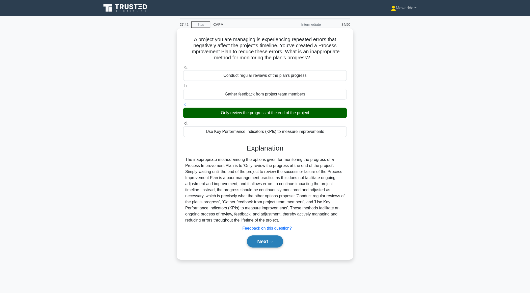
click at [265, 241] on button "Next" at bounding box center [265, 241] width 36 height 12
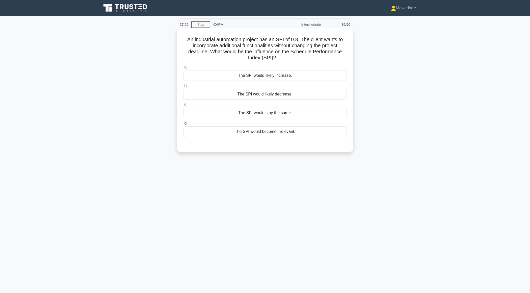
click at [288, 92] on div "The SPI would likely decrease." at bounding box center [264, 94] width 163 height 11
click at [183, 88] on input "b. The SPI would likely decrease." at bounding box center [183, 85] width 0 height 3
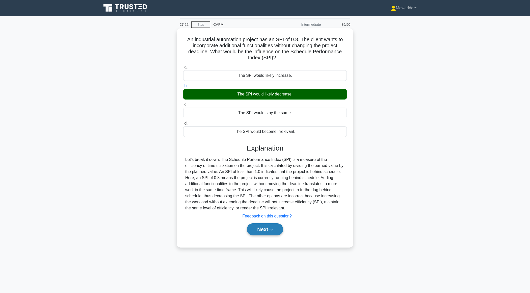
click at [260, 224] on button "Next" at bounding box center [265, 229] width 36 height 12
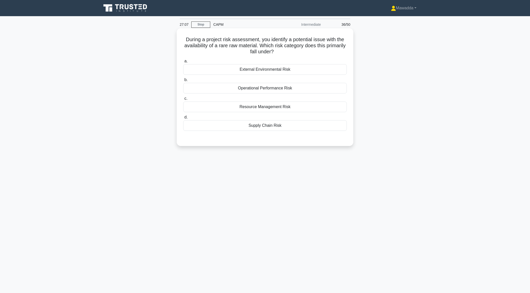
click at [276, 107] on div "Resource Management Risk" at bounding box center [264, 106] width 163 height 11
click at [183, 100] on input "c. Resource Management Risk" at bounding box center [183, 98] width 0 height 3
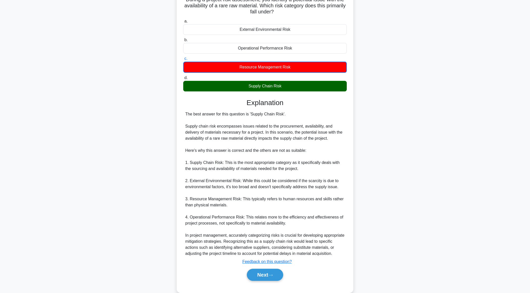
scroll to position [48, 0]
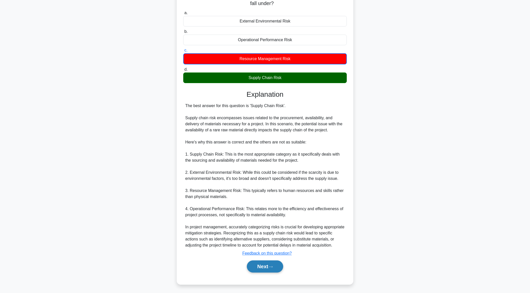
click at [255, 264] on button "Next" at bounding box center [265, 266] width 36 height 12
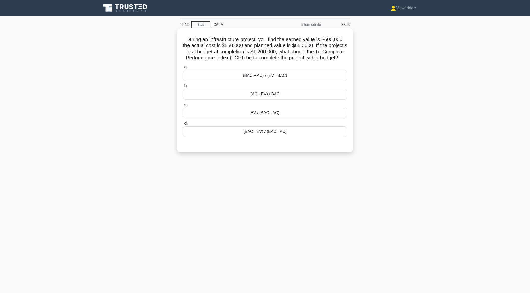
click at [280, 132] on div "(BAC - EV) / (BAC - AC)" at bounding box center [264, 131] width 163 height 11
click at [183, 125] on input "d. (BAC - EV) / (BAC - AC)" at bounding box center [183, 123] width 0 height 3
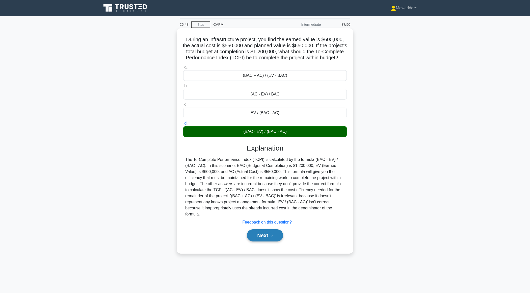
click at [254, 239] on button "Next" at bounding box center [265, 235] width 36 height 12
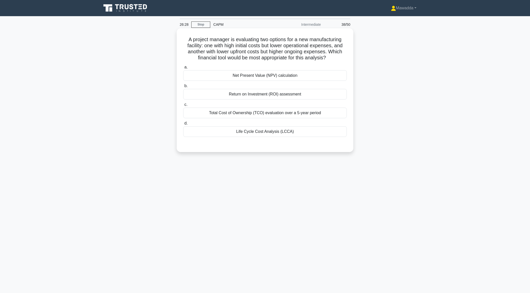
click at [259, 75] on div "Net Present Value (NPV) calculation" at bounding box center [264, 75] width 163 height 11
click at [183, 69] on input "a. Net Present Value (NPV) calculation" at bounding box center [183, 67] width 0 height 3
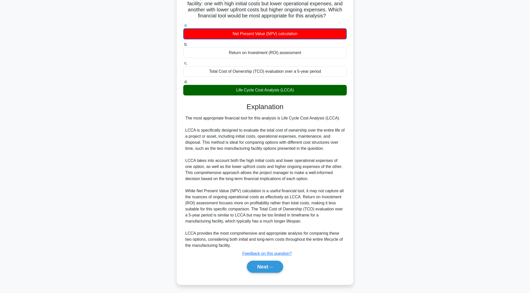
scroll to position [42, 0]
click at [256, 270] on button "Next" at bounding box center [265, 266] width 36 height 12
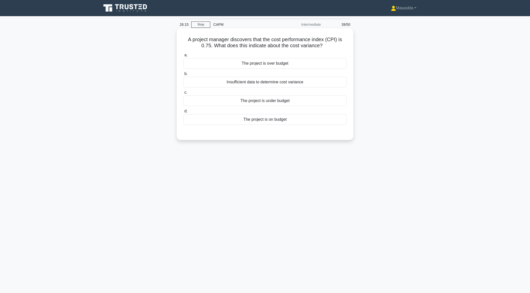
click at [286, 65] on div "The project is over budget" at bounding box center [264, 63] width 163 height 11
click at [183, 57] on input "a. The project is over budget" at bounding box center [183, 54] width 0 height 3
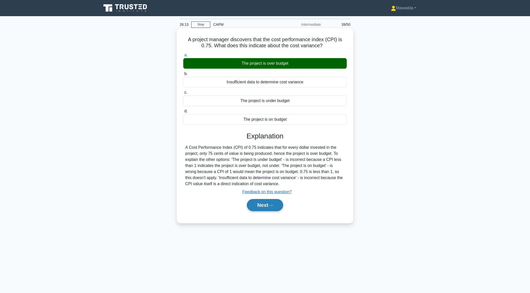
click at [258, 205] on button "Next" at bounding box center [265, 205] width 36 height 12
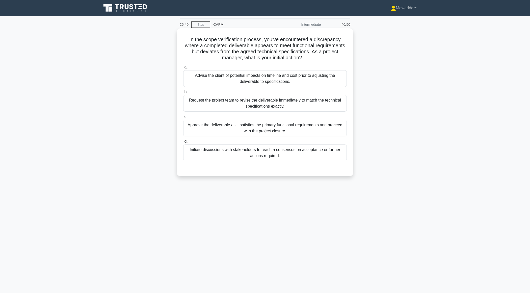
click at [280, 157] on div "Initiate discussions with stakeholders to reach a consensus on acceptance or fu…" at bounding box center [264, 152] width 163 height 17
click at [183, 143] on input "d. Initiate discussions with stakeholders to reach a consensus on acceptance or…" at bounding box center [183, 141] width 0 height 3
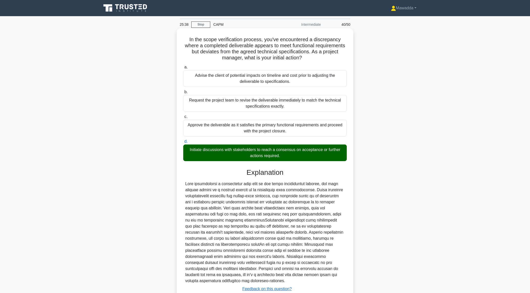
scroll to position [36, 0]
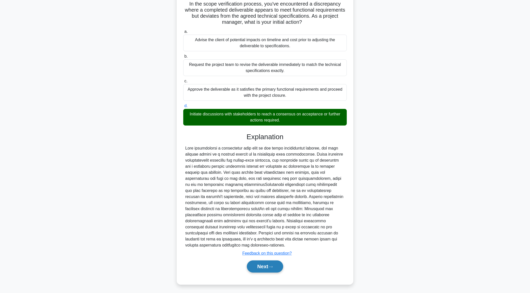
click at [254, 268] on button "Next" at bounding box center [265, 266] width 36 height 12
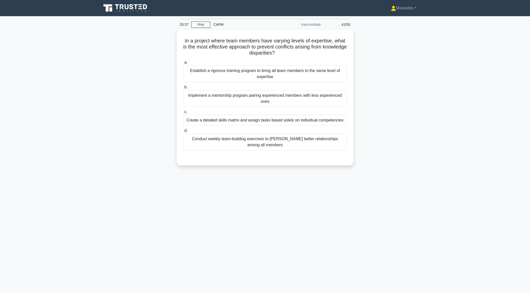
scroll to position [0, 0]
click at [286, 101] on div "Implement a mentorship program pairing experienced members with less experience…" at bounding box center [264, 97] width 163 height 17
click at [183, 88] on input "b. Implement a mentorship program pairing experienced members with less experie…" at bounding box center [183, 85] width 0 height 3
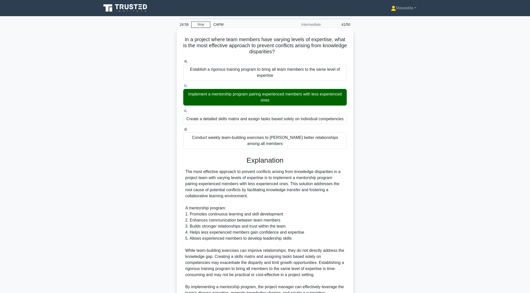
scroll to position [54, 0]
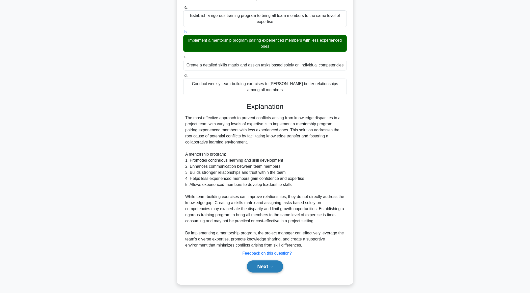
click at [254, 268] on button "Next" at bounding box center [265, 266] width 36 height 12
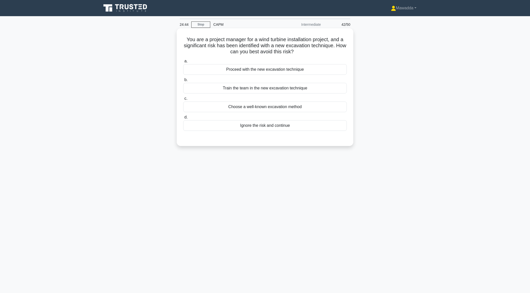
click at [266, 91] on div "Train the team in the new excavation technique" at bounding box center [264, 88] width 163 height 11
click at [183, 81] on input "b. Train the team in the new excavation technique" at bounding box center [183, 79] width 0 height 3
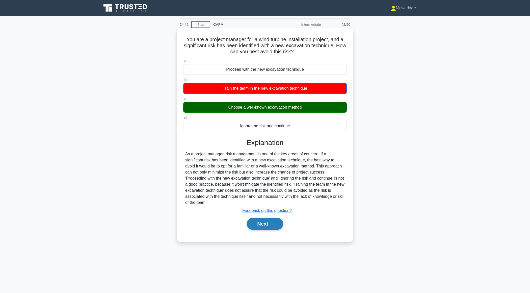
click at [262, 222] on button "Next" at bounding box center [265, 223] width 36 height 12
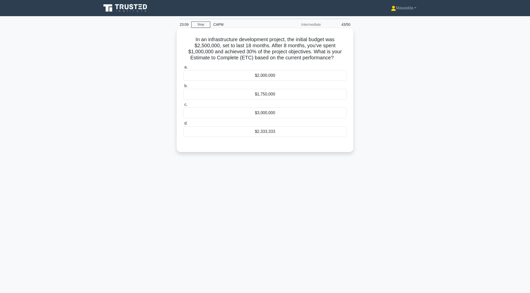
click at [251, 74] on div "$2,000,000" at bounding box center [264, 75] width 163 height 11
click at [183, 69] on input "a. $2,000,000" at bounding box center [183, 67] width 0 height 3
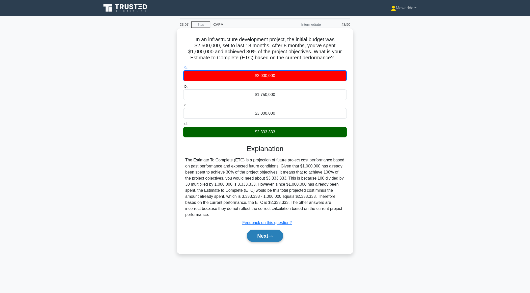
click at [261, 235] on button "Next" at bounding box center [265, 235] width 36 height 12
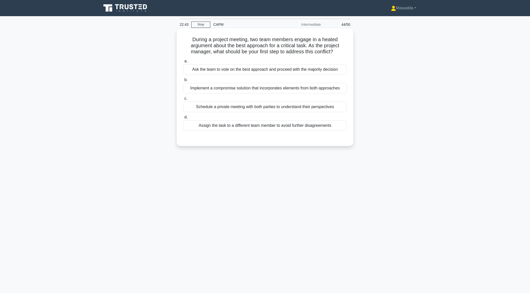
click at [260, 106] on div "Schedule a private meeting with both parties to understand their perspectives" at bounding box center [264, 106] width 163 height 11
click at [183, 100] on input "c. Schedule a private meeting with both parties to understand their perspectives" at bounding box center [183, 98] width 0 height 3
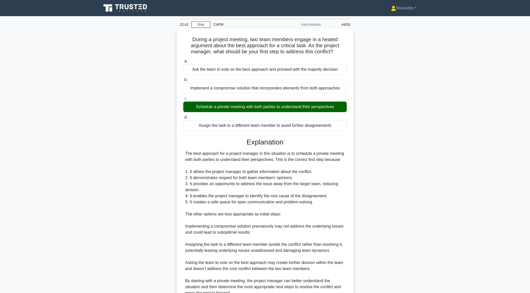
scroll to position [54, 0]
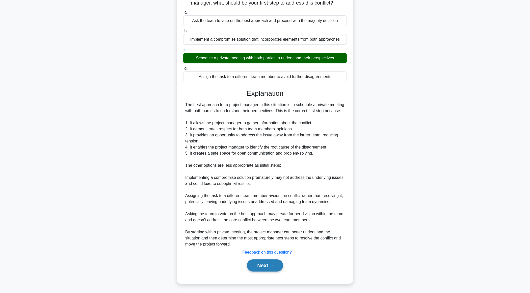
click at [251, 263] on button "Next" at bounding box center [265, 265] width 36 height 12
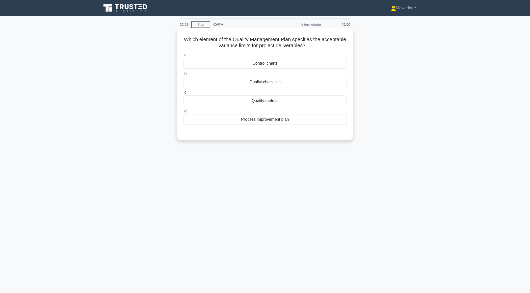
click at [275, 105] on div "Quality metrics" at bounding box center [264, 100] width 163 height 11
click at [183, 94] on input "c. Quality metrics" at bounding box center [183, 92] width 0 height 3
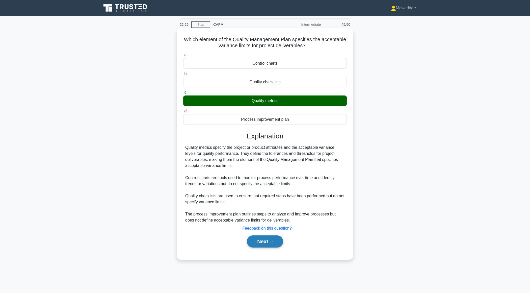
click at [257, 242] on button "Next" at bounding box center [265, 241] width 36 height 12
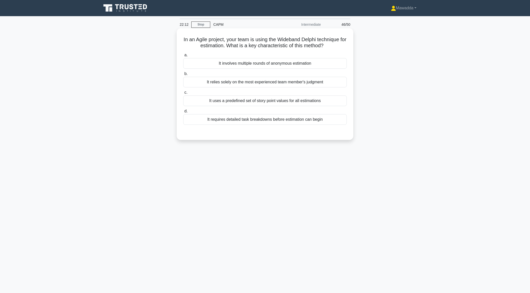
click at [286, 104] on div "It uses a predefined set of story point values for all estimations" at bounding box center [264, 100] width 163 height 11
click at [183, 94] on input "c. It uses a predefined set of story point values for all estimations" at bounding box center [183, 92] width 0 height 3
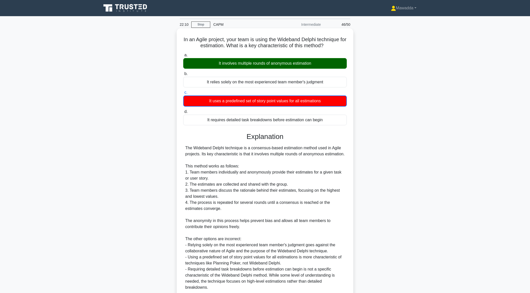
scroll to position [48, 0]
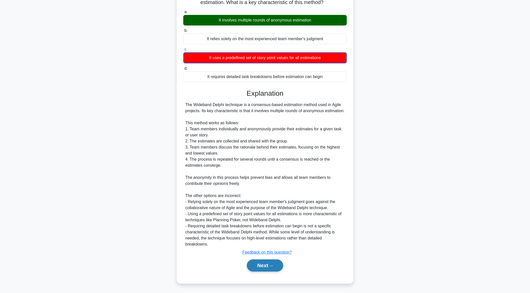
click at [261, 268] on button "Next" at bounding box center [265, 265] width 36 height 12
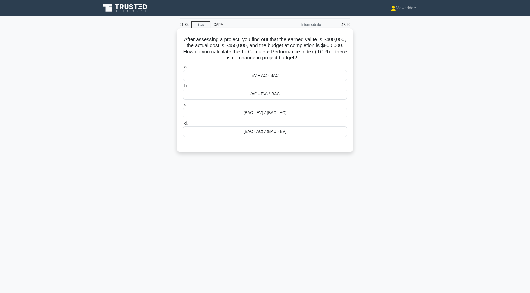
click at [264, 111] on div "(BAC - EV) / (BAC - AC)" at bounding box center [264, 112] width 163 height 11
click at [183, 106] on input "c. (BAC - EV) / (BAC - AC)" at bounding box center [183, 104] width 0 height 3
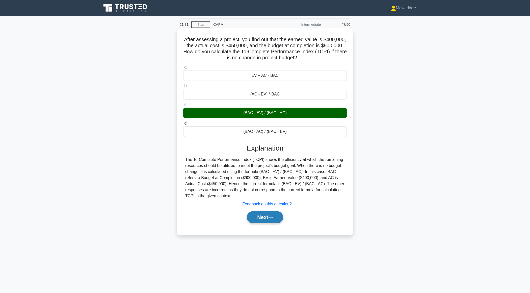
click at [251, 218] on button "Next" at bounding box center [265, 217] width 36 height 12
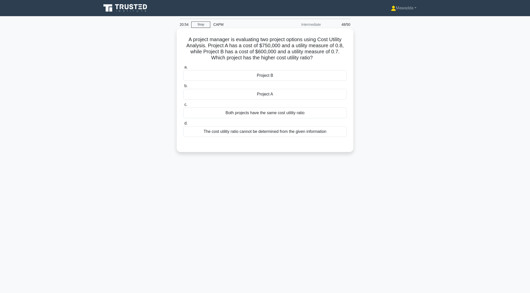
click at [293, 95] on div "Project A" at bounding box center [264, 94] width 163 height 11
click at [183, 88] on input "b. Project A" at bounding box center [183, 85] width 0 height 3
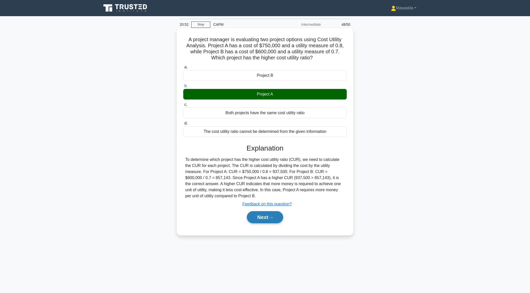
click at [252, 217] on button "Next" at bounding box center [265, 217] width 36 height 12
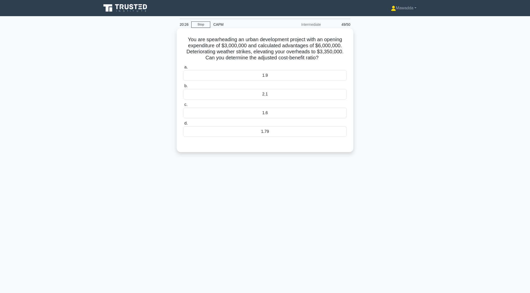
click at [266, 132] on div "1.79" at bounding box center [264, 131] width 163 height 11
click at [183, 125] on input "d. 1.79" at bounding box center [183, 123] width 0 height 3
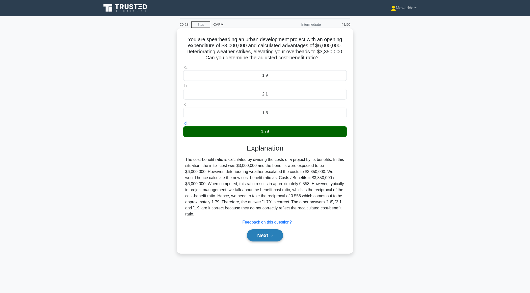
click at [256, 233] on button "Next" at bounding box center [265, 235] width 36 height 12
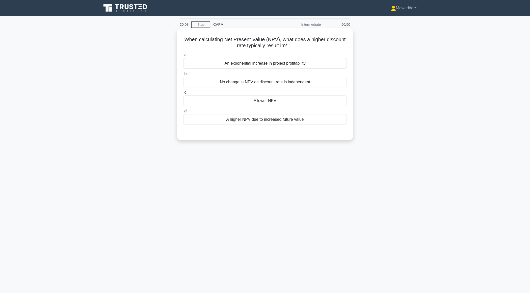
click at [267, 120] on div "A higher NPV due to increased future value" at bounding box center [264, 119] width 163 height 11
click at [183, 113] on input "d. A higher NPV due to increased future value" at bounding box center [183, 110] width 0 height 3
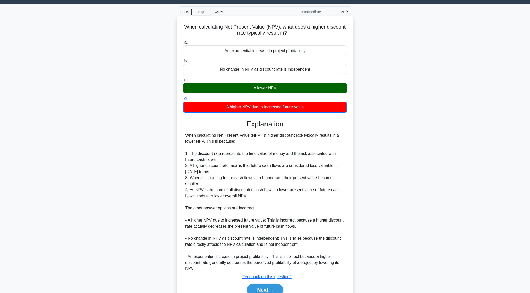
scroll to position [36, 0]
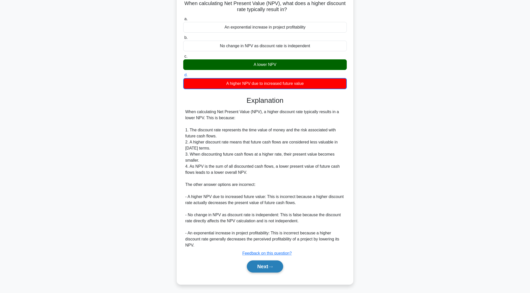
click at [252, 266] on button "Next" at bounding box center [265, 266] width 36 height 12
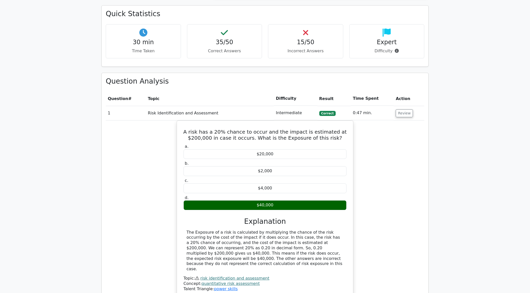
scroll to position [344, 0]
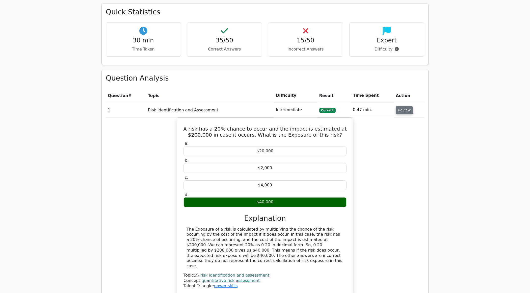
click at [399, 107] on button "Review" at bounding box center [403, 110] width 17 height 8
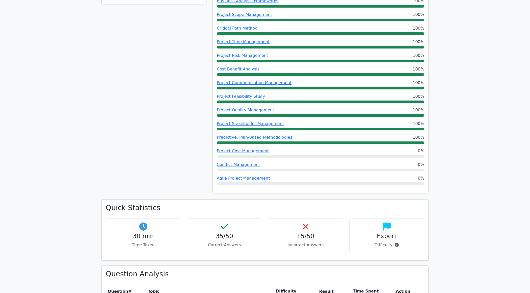
scroll to position [0, 0]
